Goal: Find specific page/section: Find specific page/section

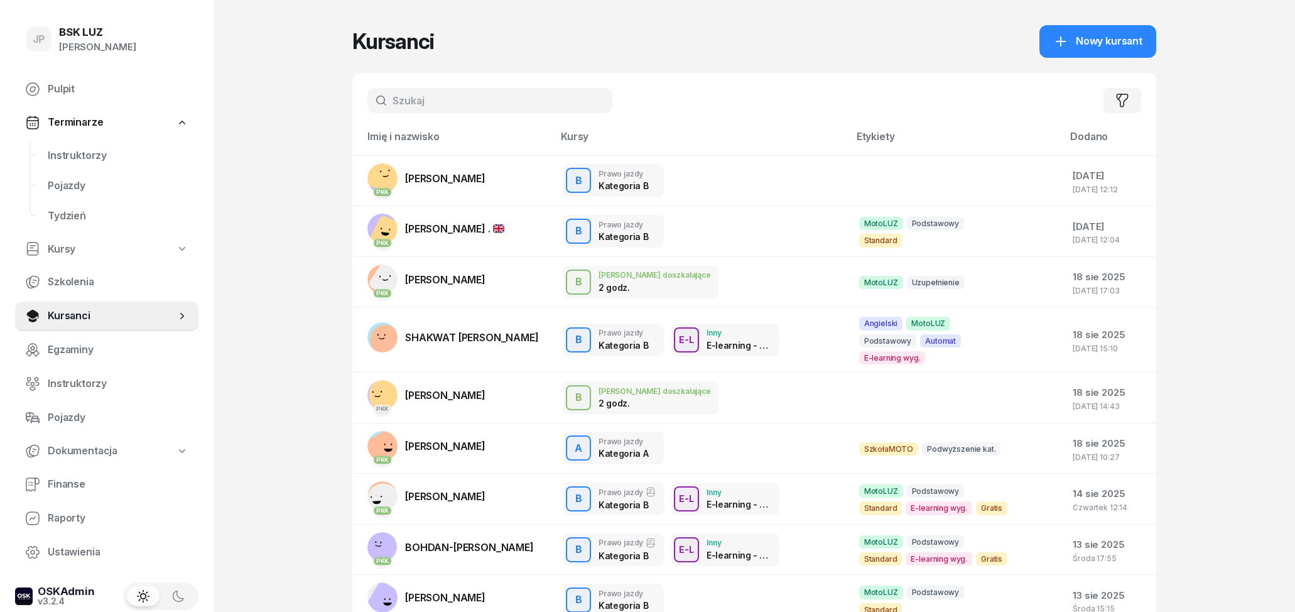
click at [400, 97] on input "text" at bounding box center [490, 100] width 245 height 25
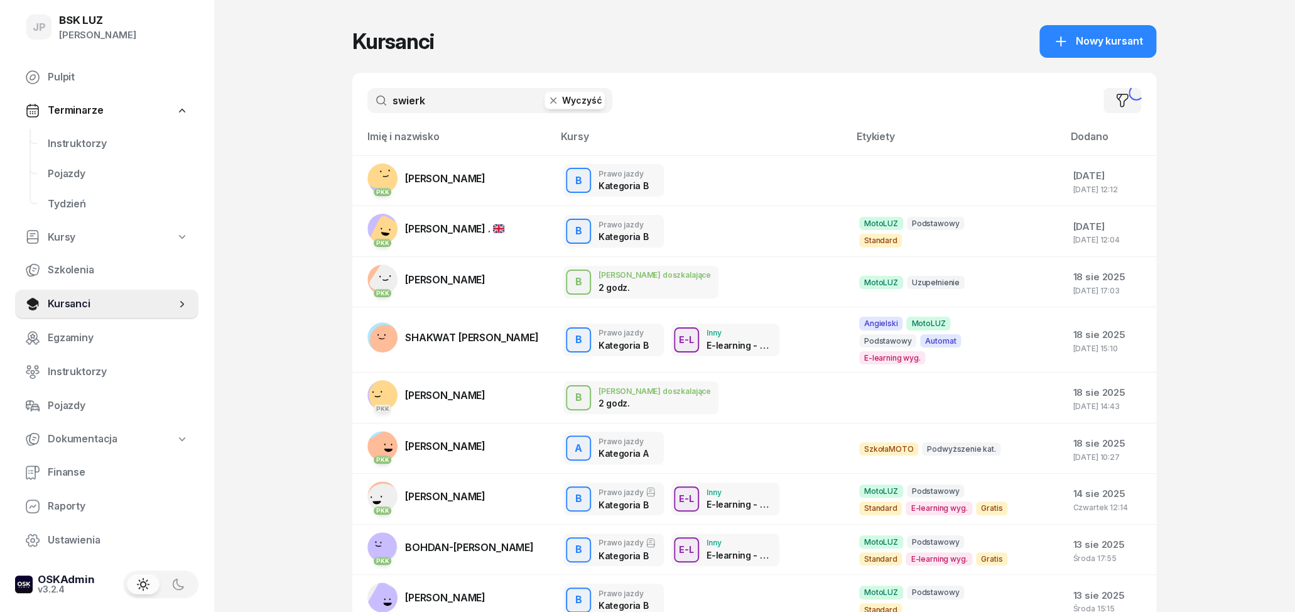
type input "swierk"
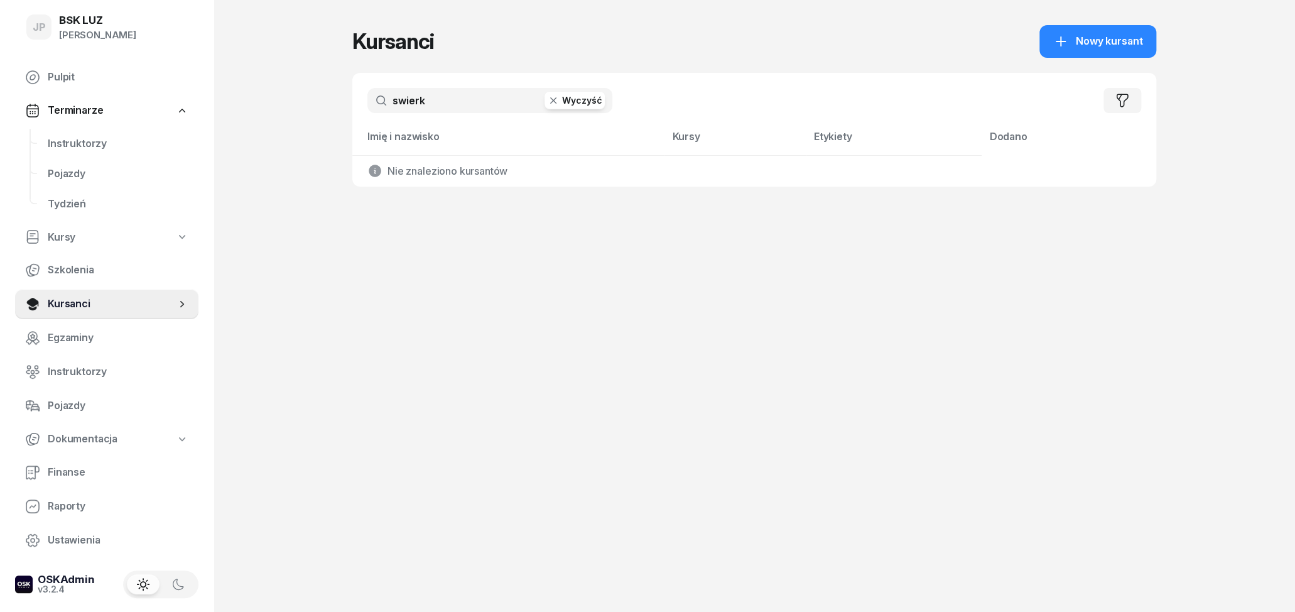
drag, startPoint x: 481, startPoint y: 97, endPoint x: 349, endPoint y: 113, distance: 132.9
click at [368, 113] on input "swierk" at bounding box center [490, 100] width 245 height 25
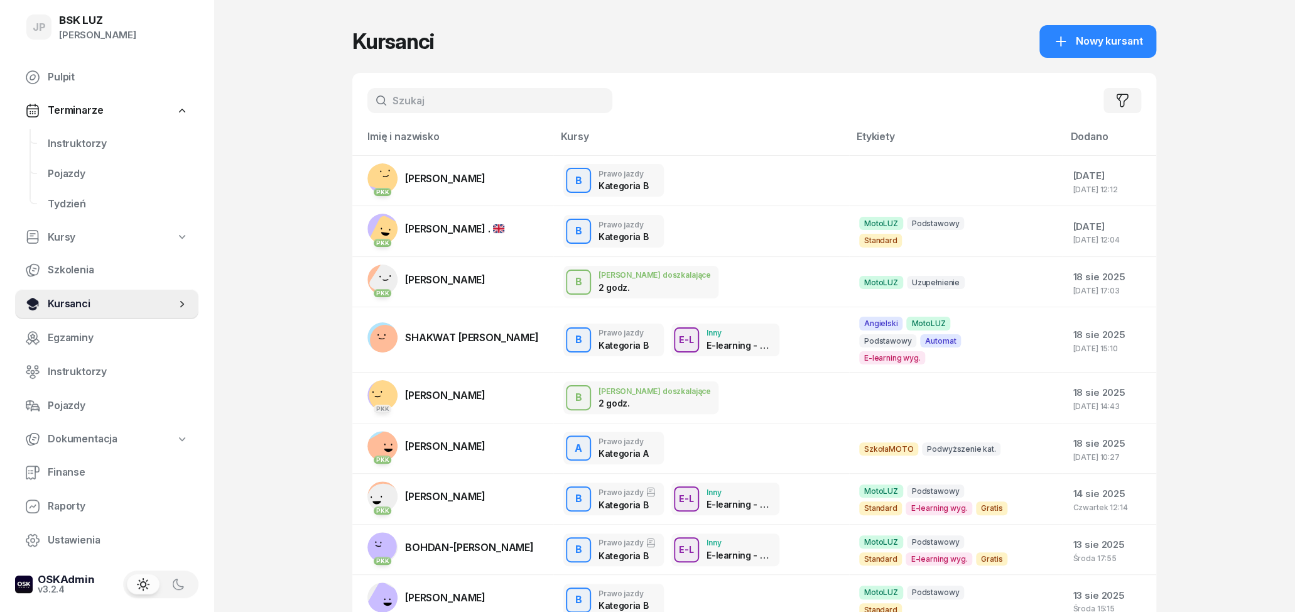
click at [88, 299] on span "Kursanci" at bounding box center [112, 304] width 128 height 16
click at [408, 106] on input "text" at bounding box center [490, 100] width 245 height 25
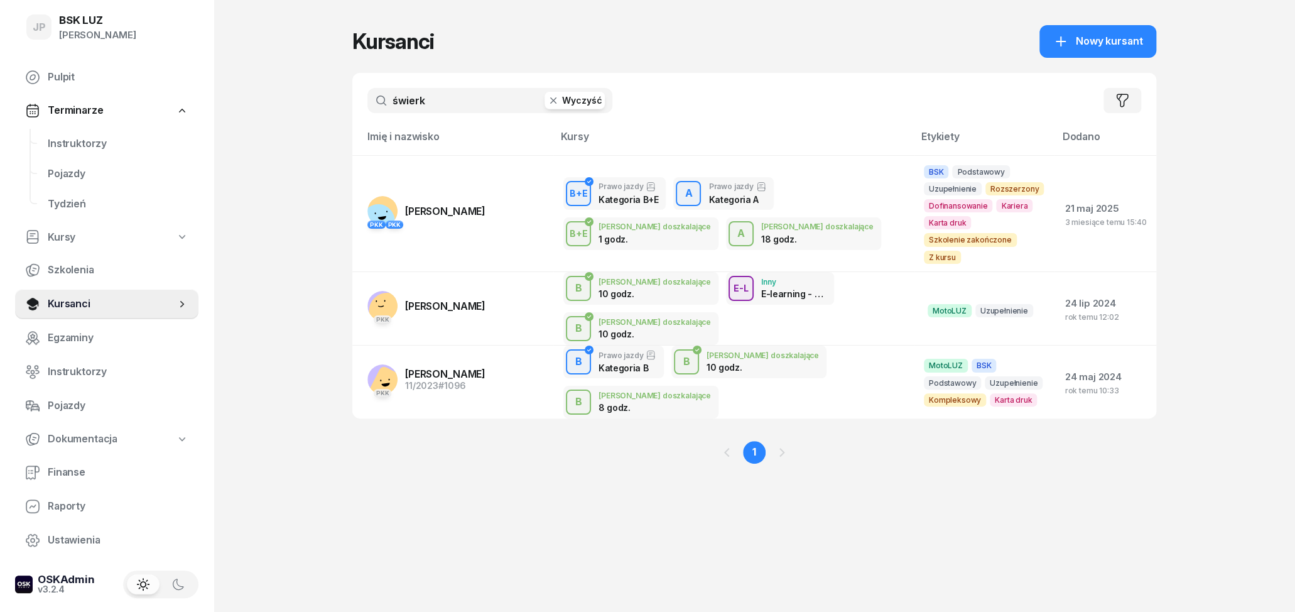
type input "świerk"
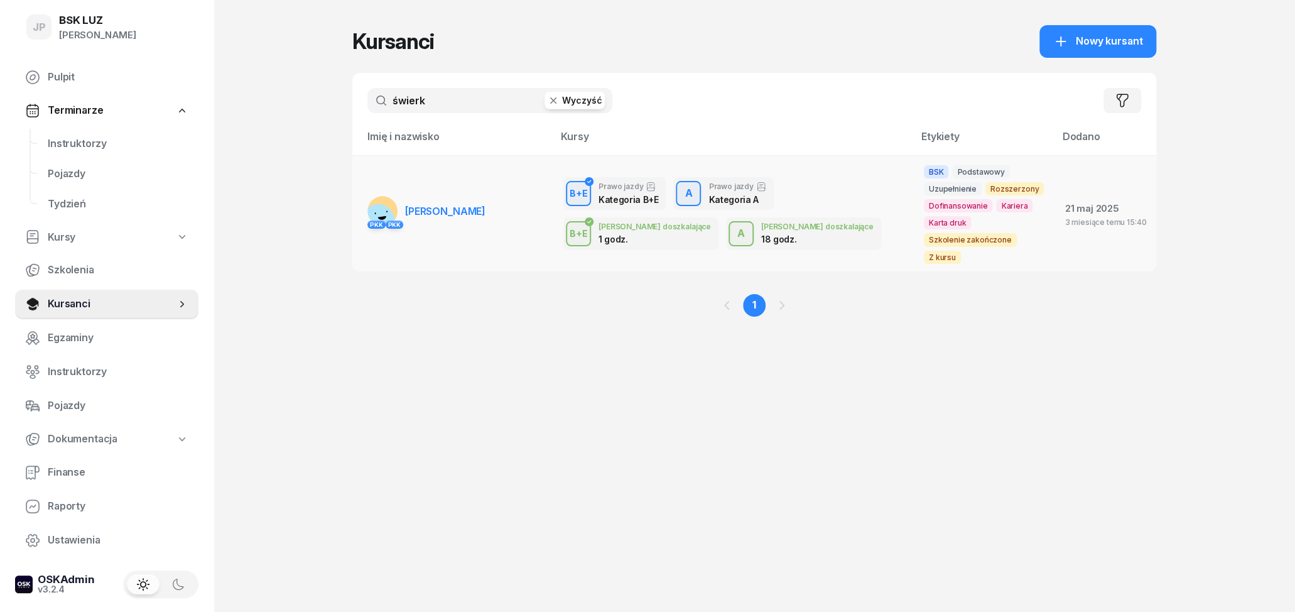
click at [479, 209] on span "[PERSON_NAME]" at bounding box center [445, 211] width 80 height 13
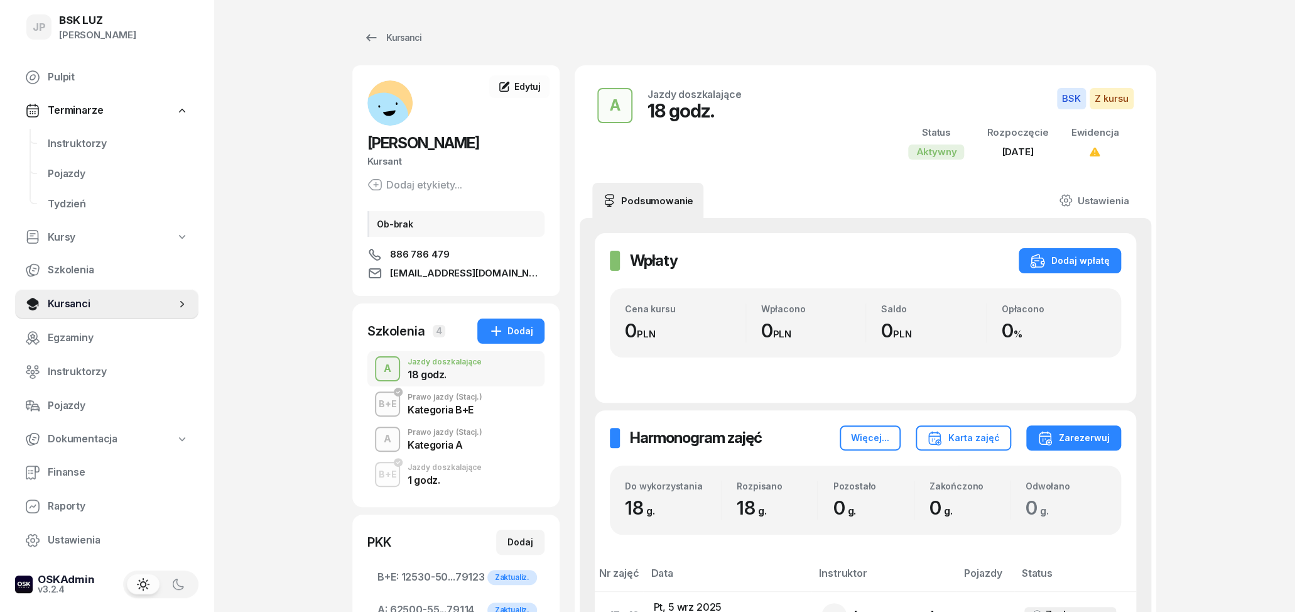
click at [425, 395] on div "Prawo jazdy (Stacj.)" at bounding box center [445, 397] width 75 height 8
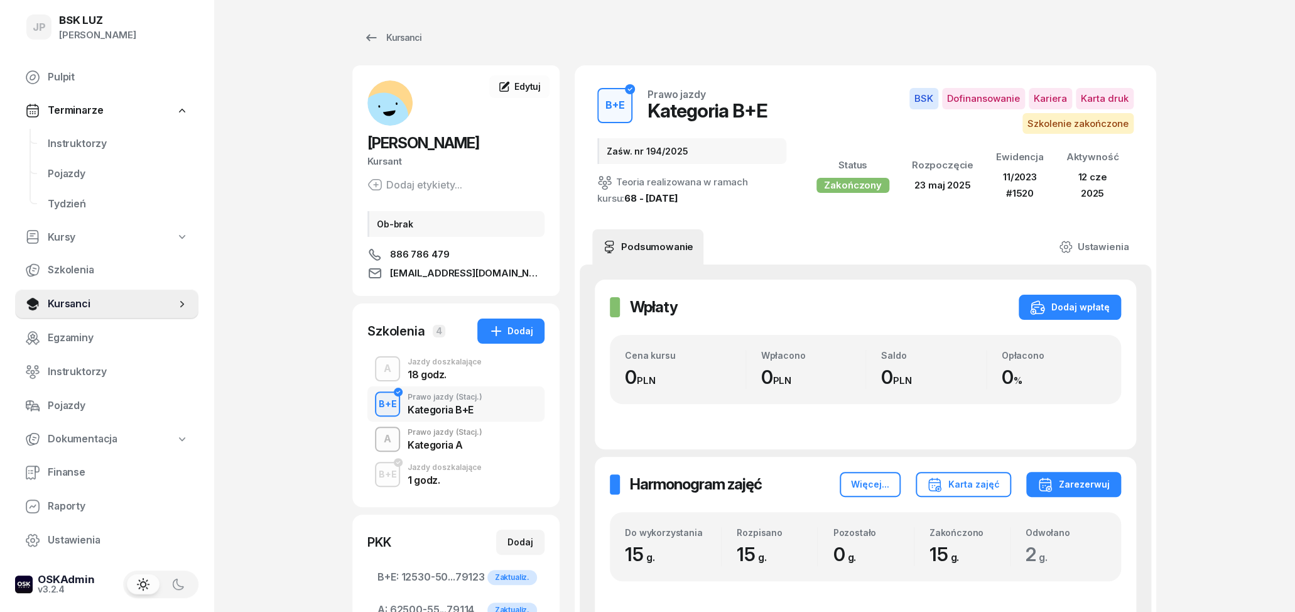
click at [440, 450] on div "Kategoria A" at bounding box center [445, 445] width 75 height 10
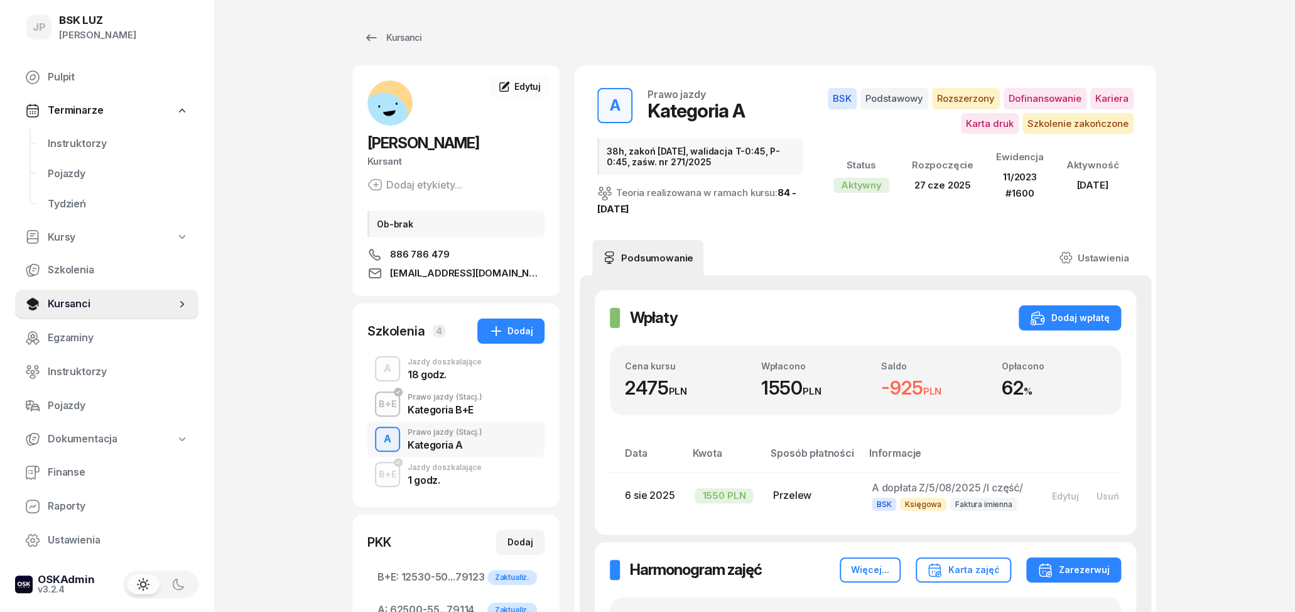
click at [452, 405] on div "Kategoria B+E" at bounding box center [445, 410] width 75 height 10
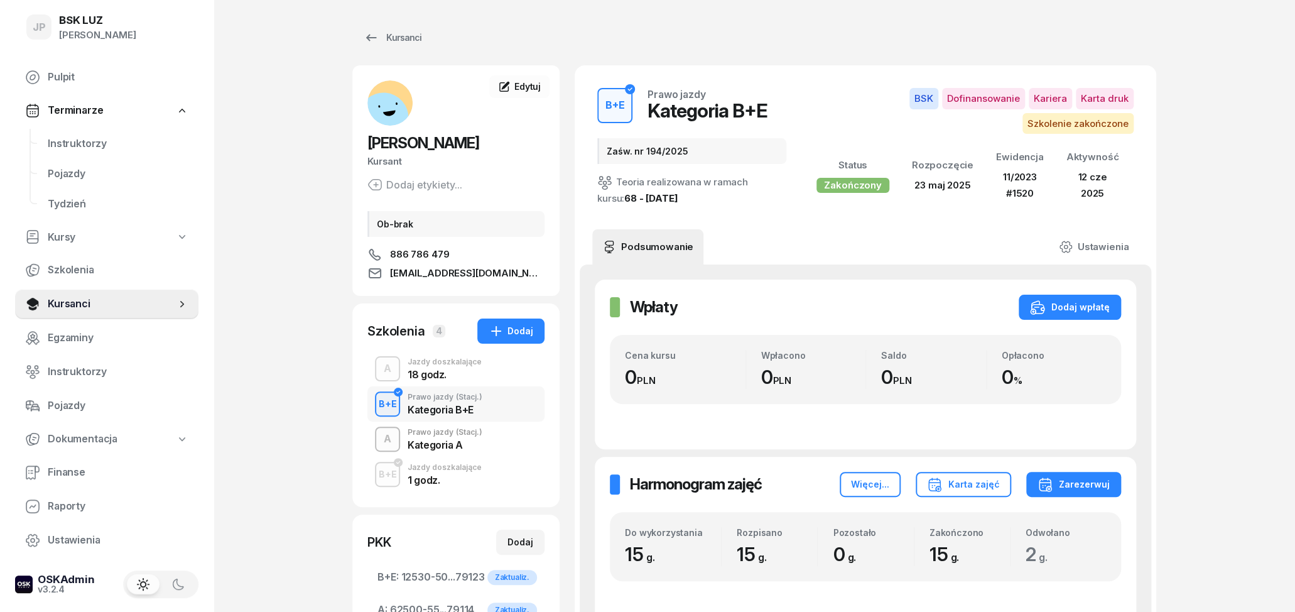
click at [448, 441] on div "Kategoria A" at bounding box center [445, 445] width 75 height 10
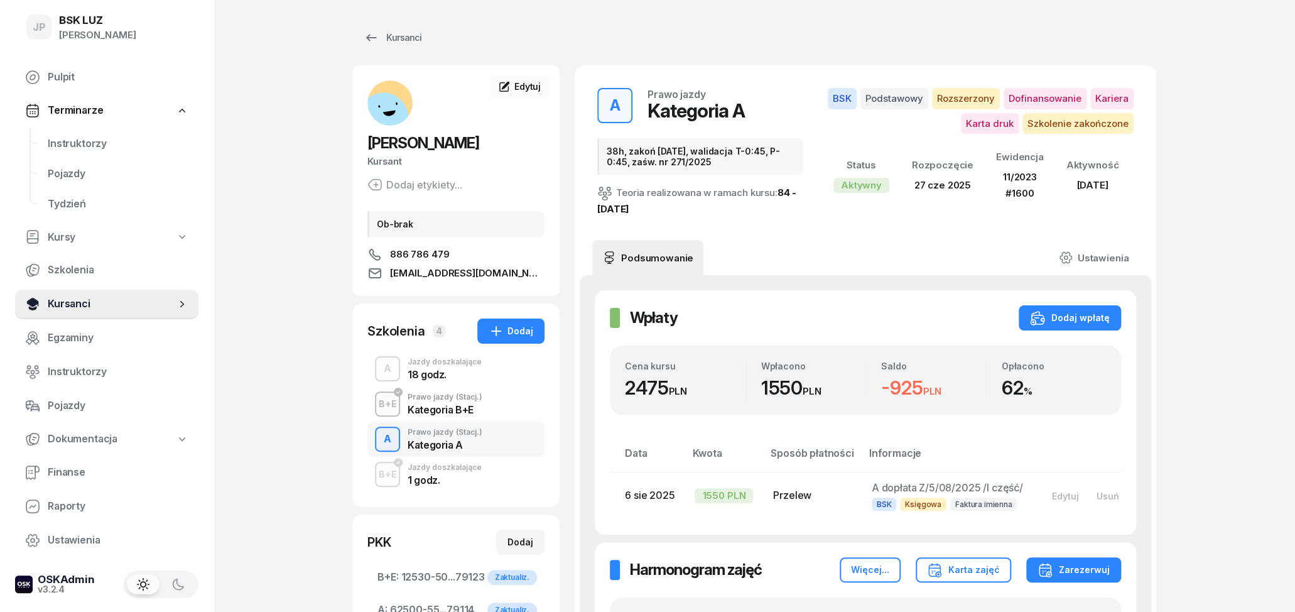
click at [135, 298] on span "Kursanci" at bounding box center [112, 304] width 128 height 16
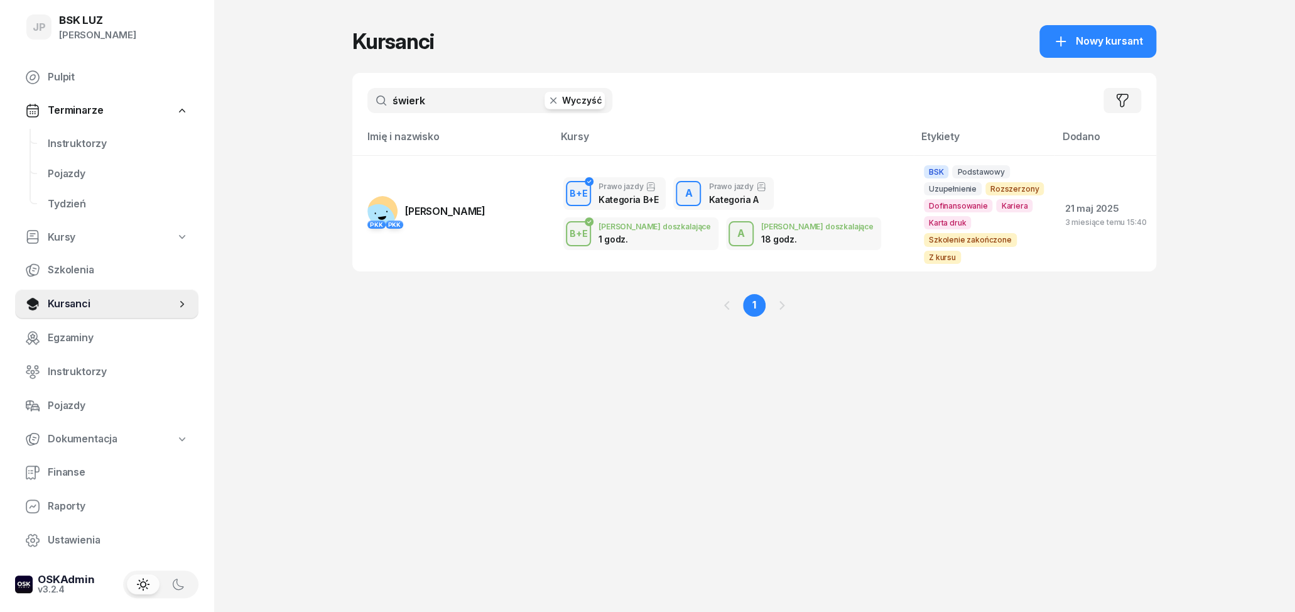
drag, startPoint x: 455, startPoint y: 99, endPoint x: 330, endPoint y: 99, distance: 125.0
click at [368, 99] on input "świerk" at bounding box center [490, 100] width 245 height 25
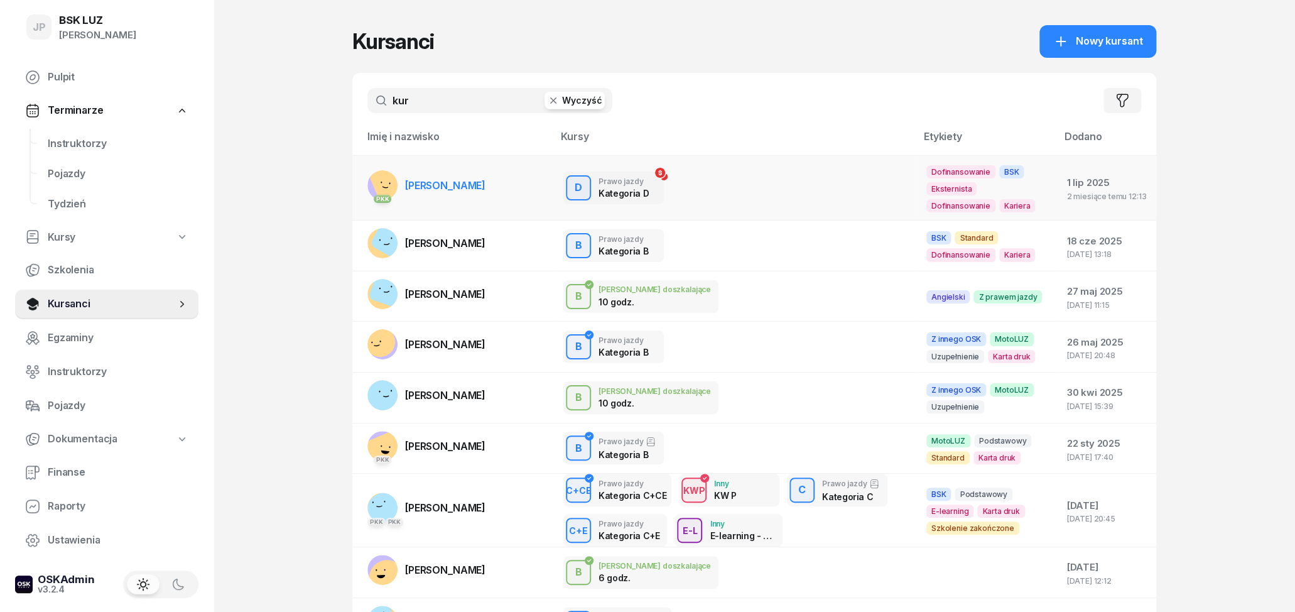
type input "kur"
click at [471, 200] on td "PKK [PERSON_NAME]" at bounding box center [452, 187] width 201 height 65
